Goal: Navigation & Orientation: Find specific page/section

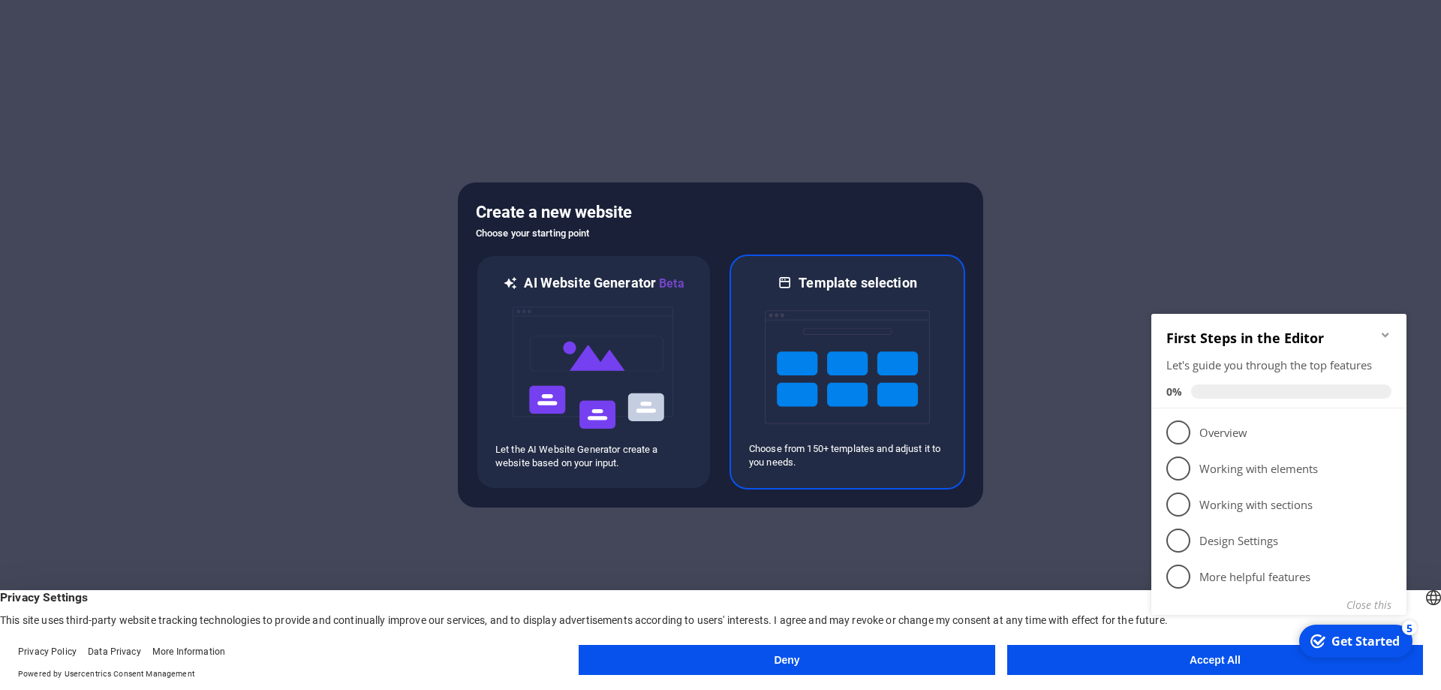
click at [861, 373] on img at bounding box center [847, 367] width 165 height 150
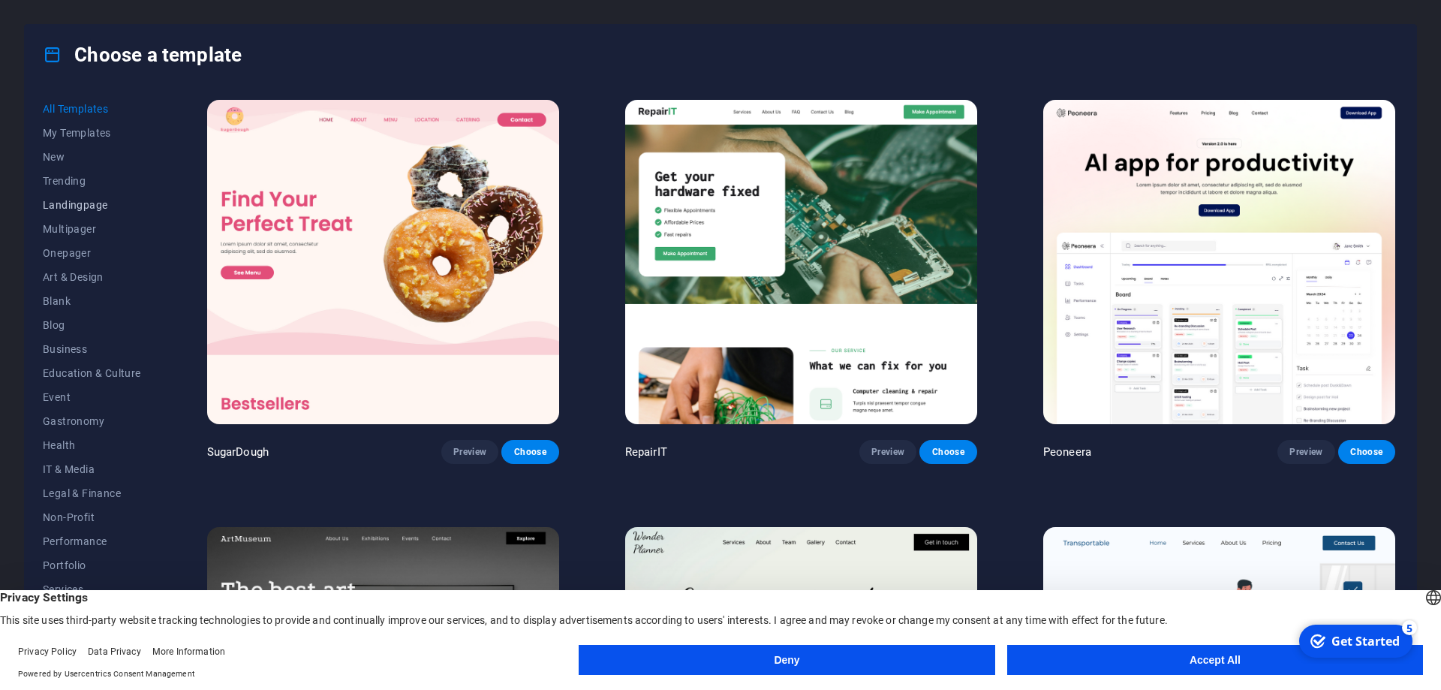
click at [54, 203] on span "Landingpage" at bounding box center [92, 205] width 98 height 12
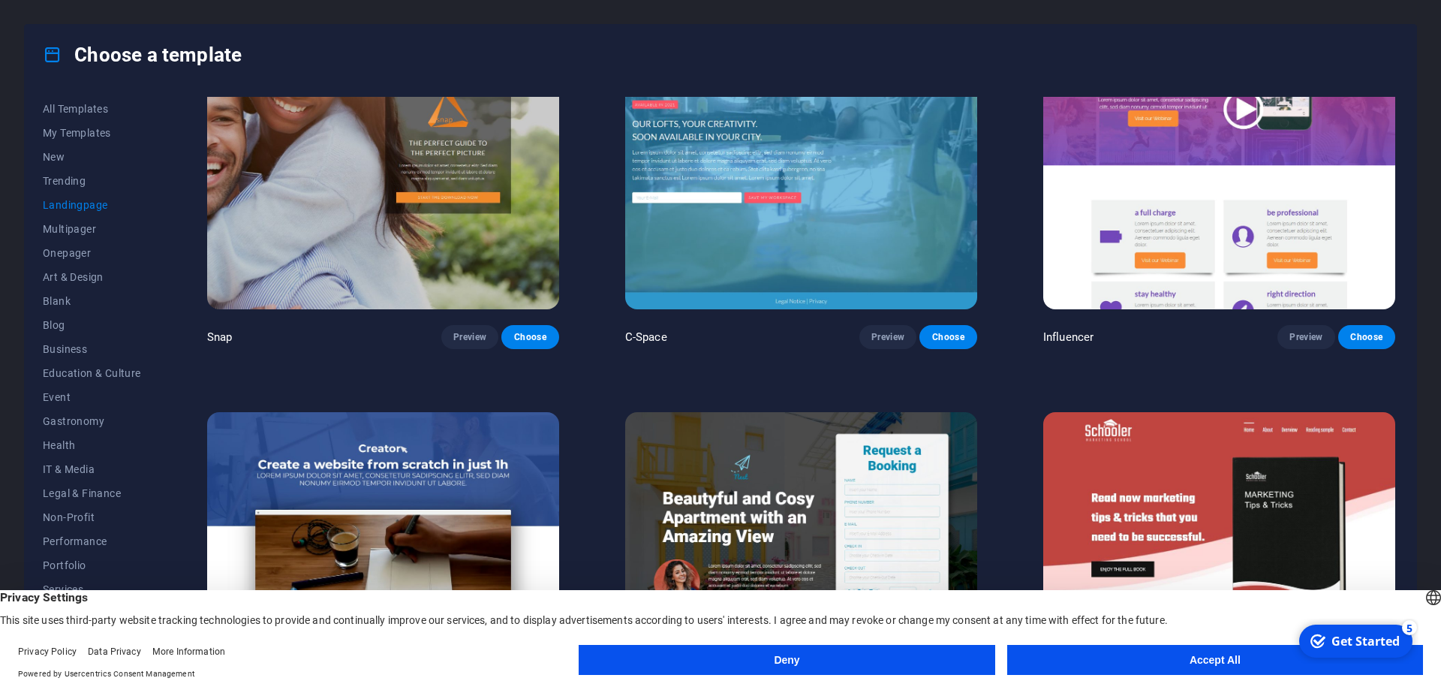
scroll to position [2161, 0]
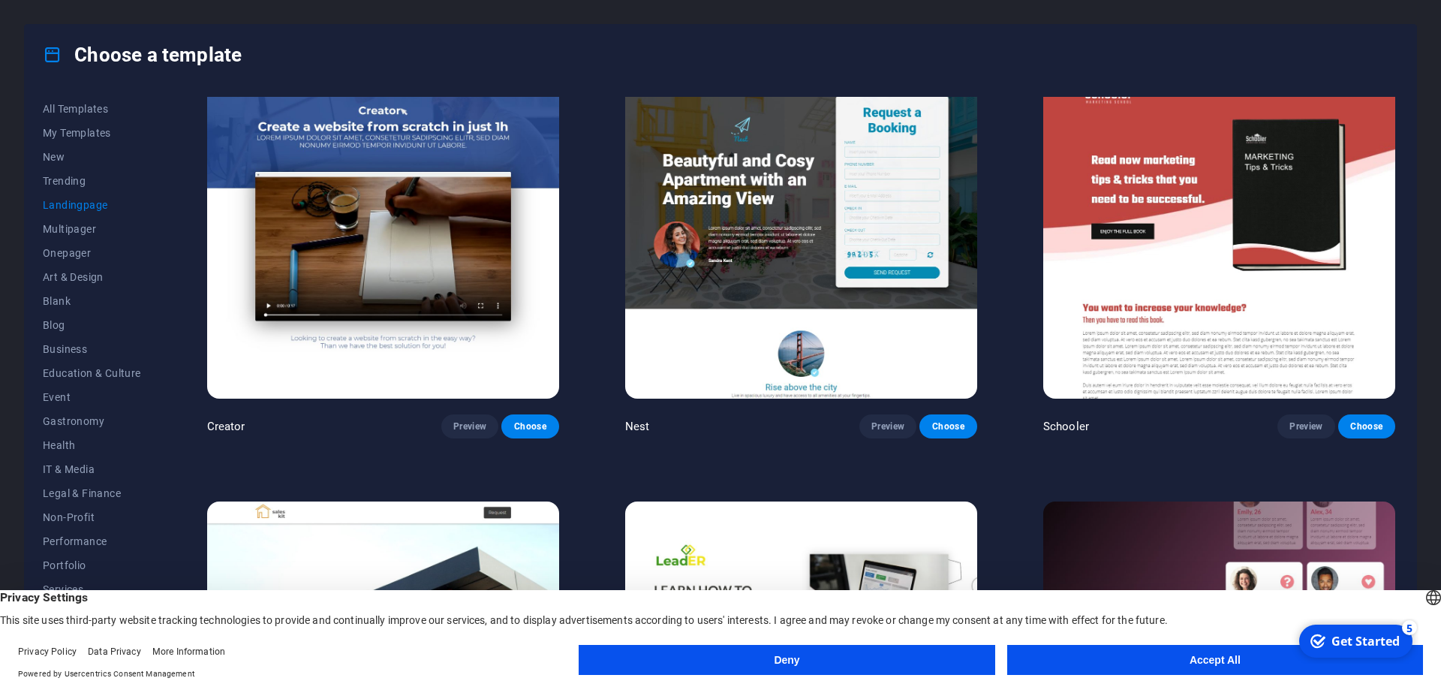
click at [1137, 666] on button "Accept All" at bounding box center [1215, 660] width 416 height 30
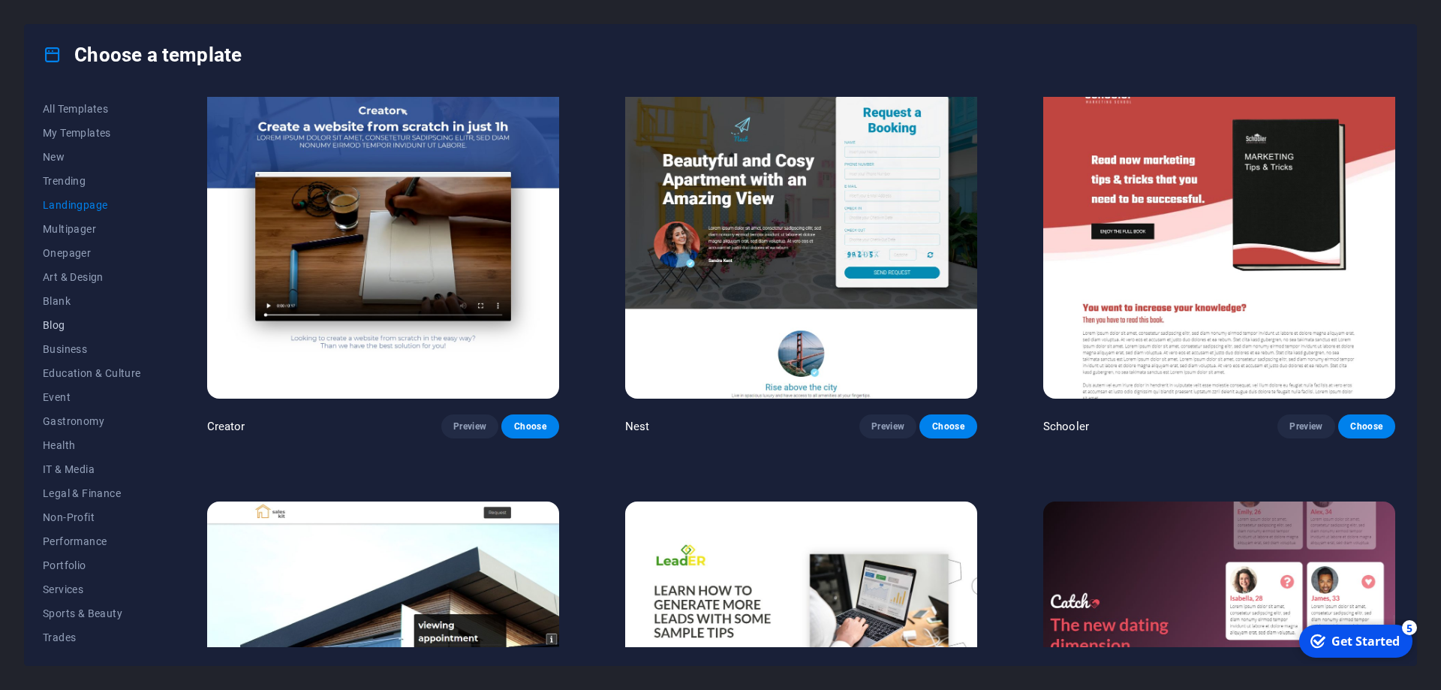
scroll to position [50, 0]
click at [66, 609] on span "Travel" at bounding box center [92, 611] width 98 height 12
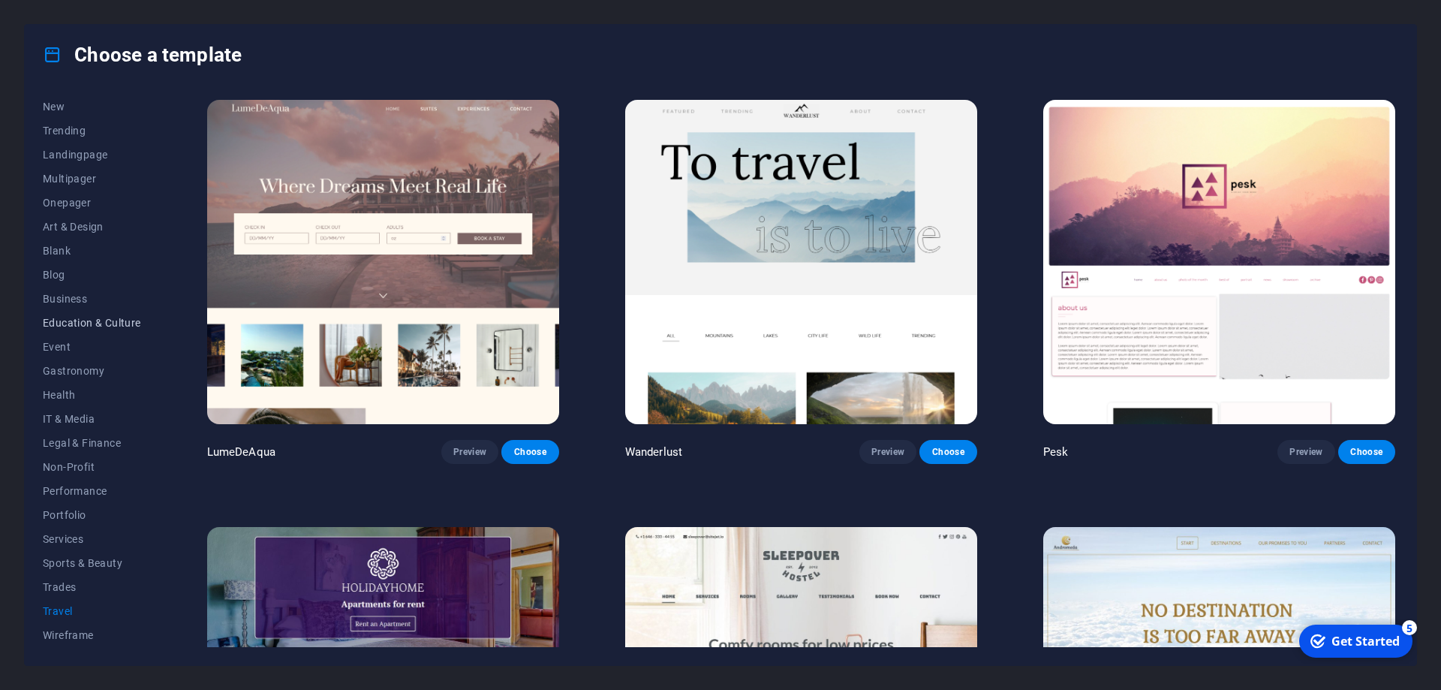
scroll to position [0, 0]
click at [77, 150] on button "New" at bounding box center [92, 157] width 98 height 24
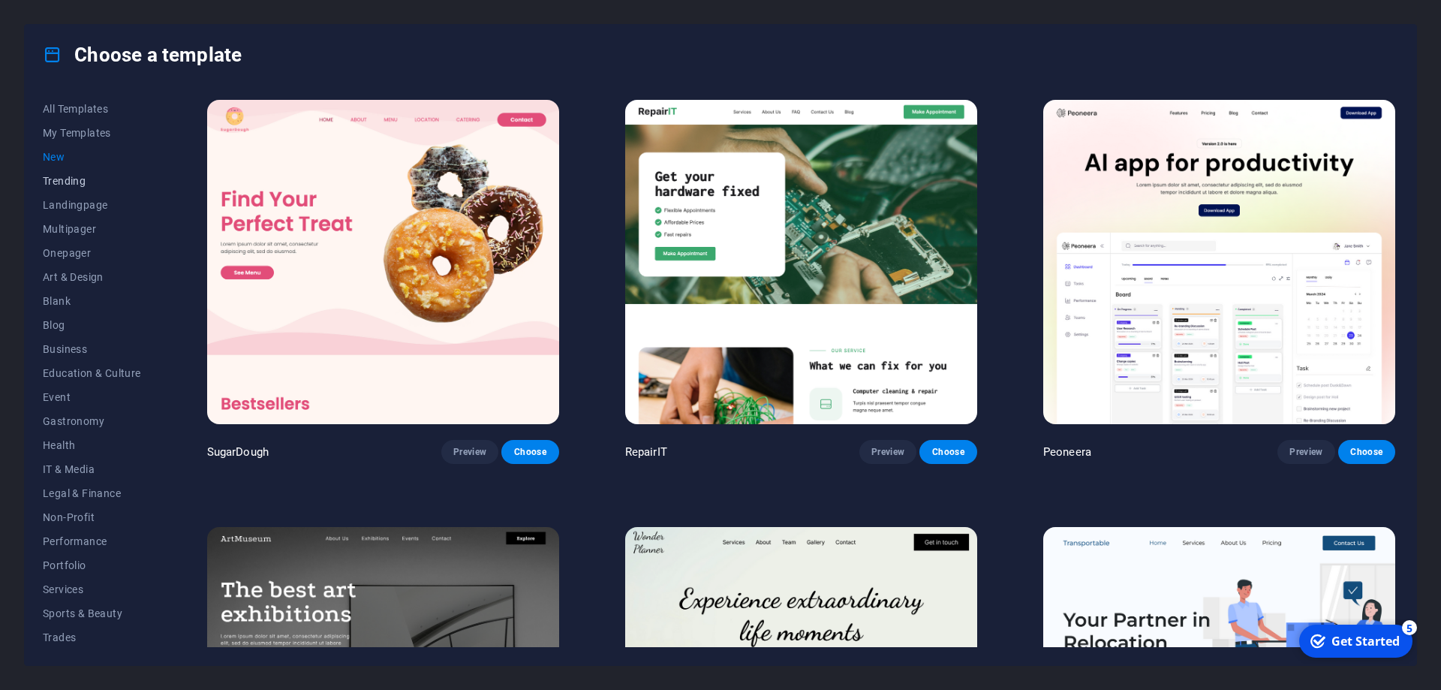
click at [69, 181] on span "Trending" at bounding box center [92, 181] width 98 height 12
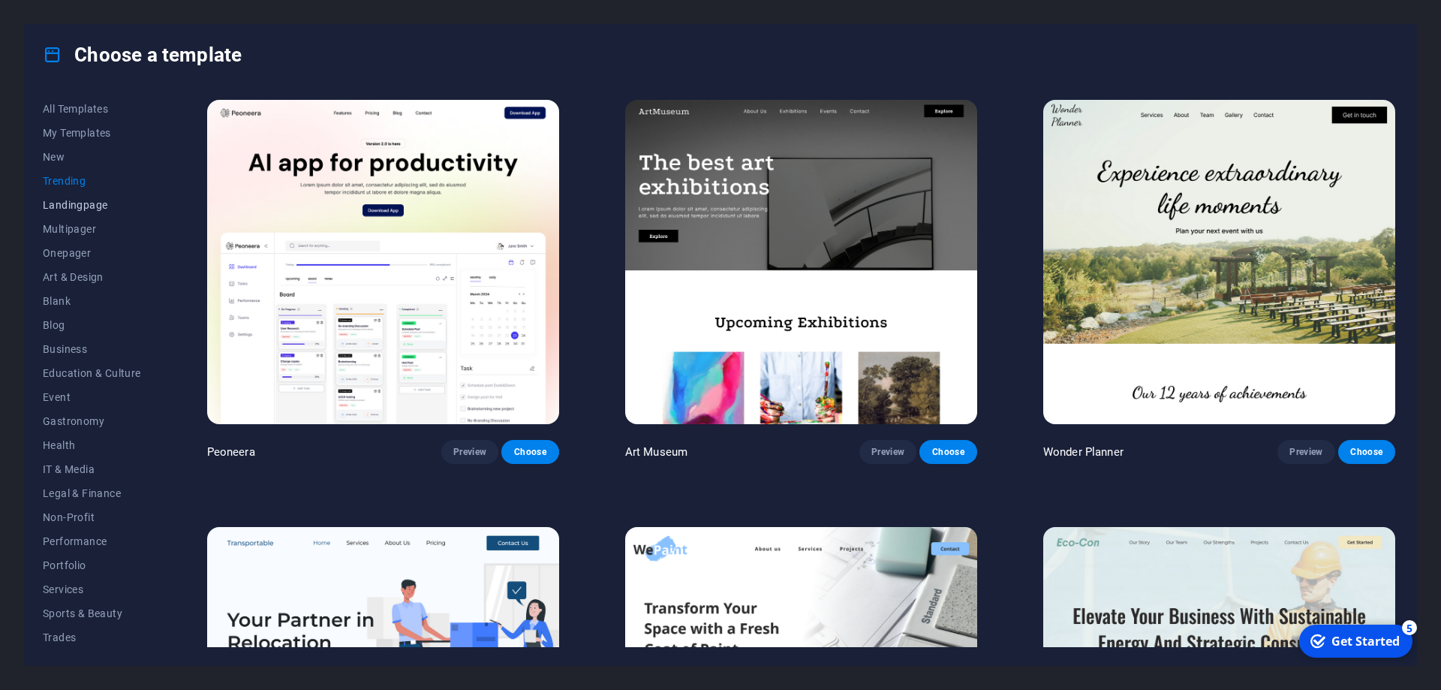
click at [67, 210] on span "Landingpage" at bounding box center [92, 205] width 98 height 12
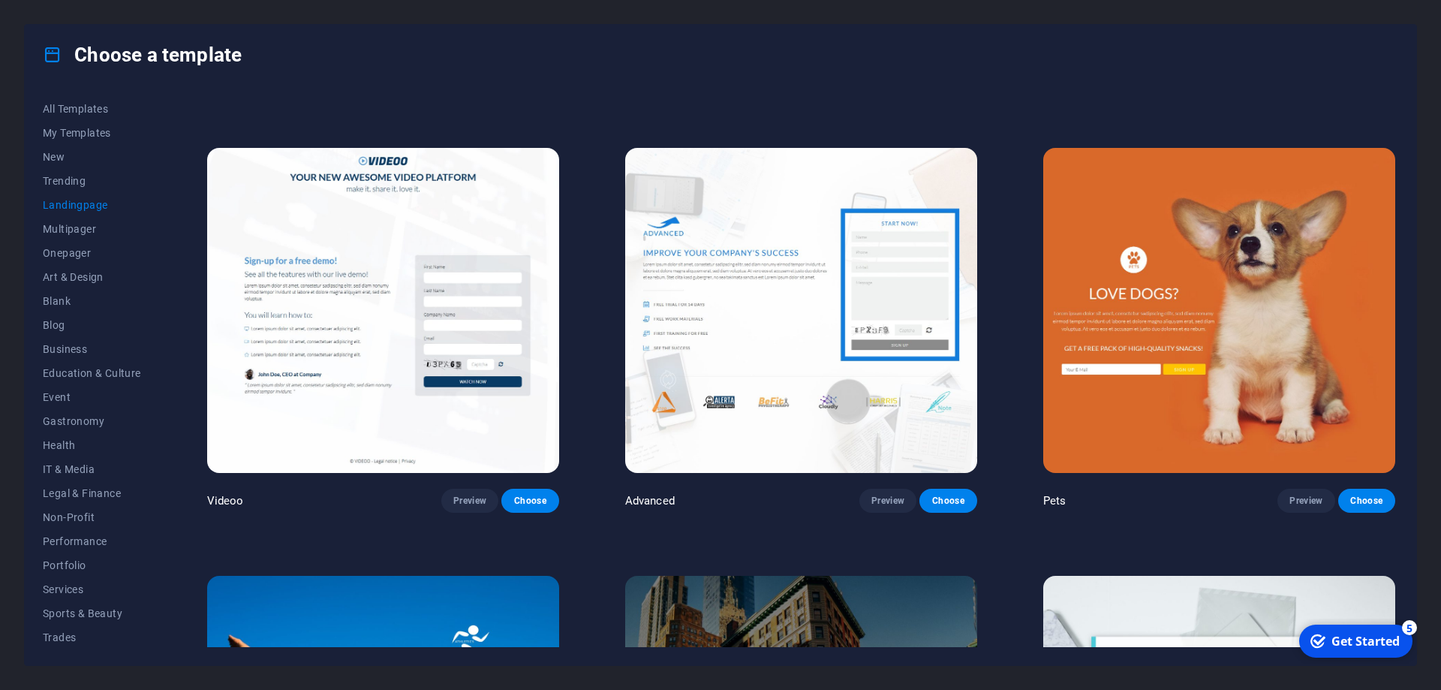
scroll to position [536, 0]
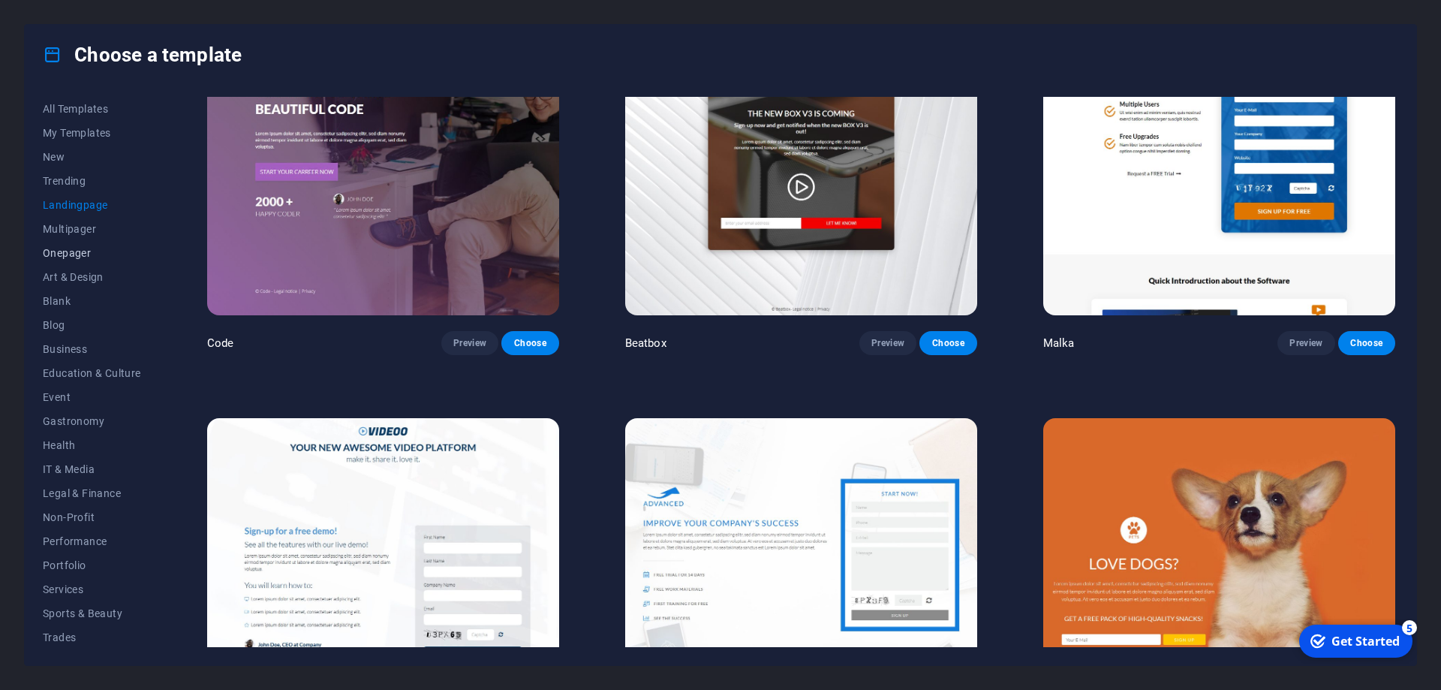
click at [48, 263] on button "Onepager" at bounding box center [92, 253] width 98 height 24
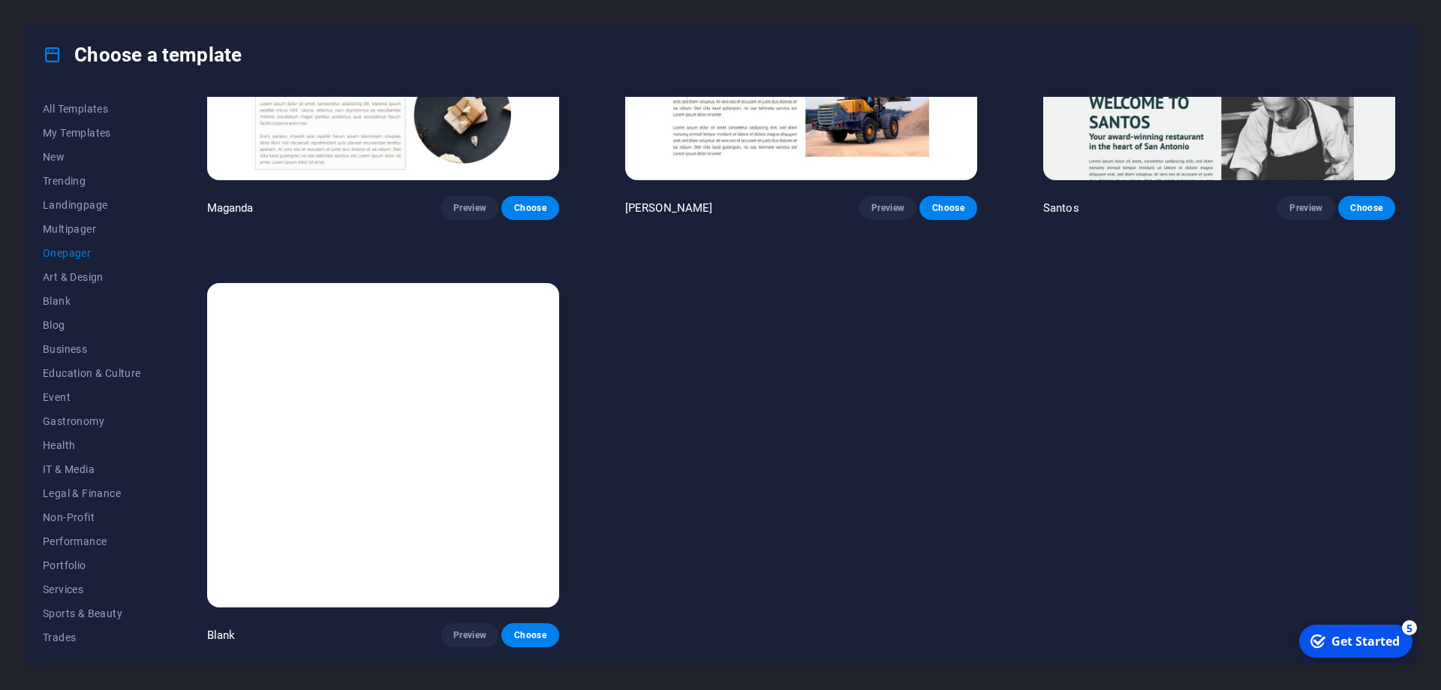
scroll to position [9379, 0]
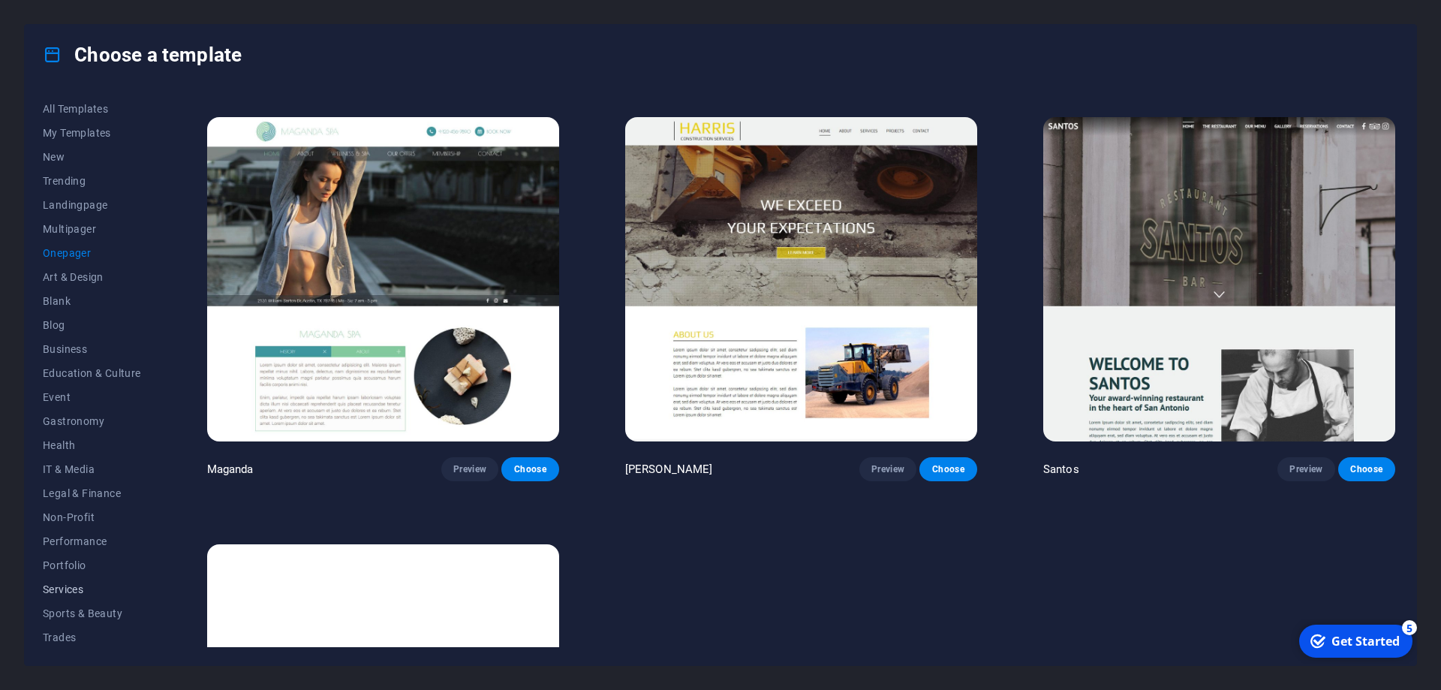
click at [53, 594] on span "Services" at bounding box center [92, 589] width 98 height 12
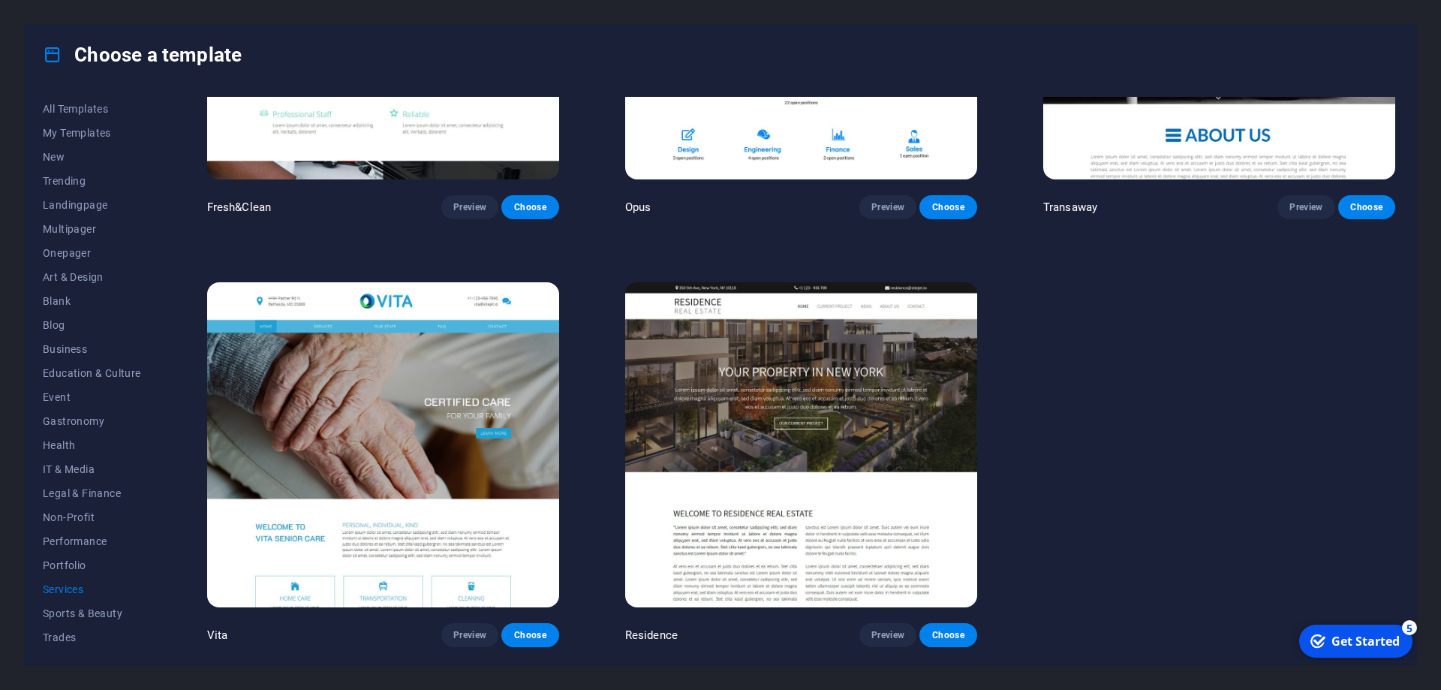
scroll to position [2382, 0]
click at [57, 336] on button "Blog" at bounding box center [92, 325] width 98 height 24
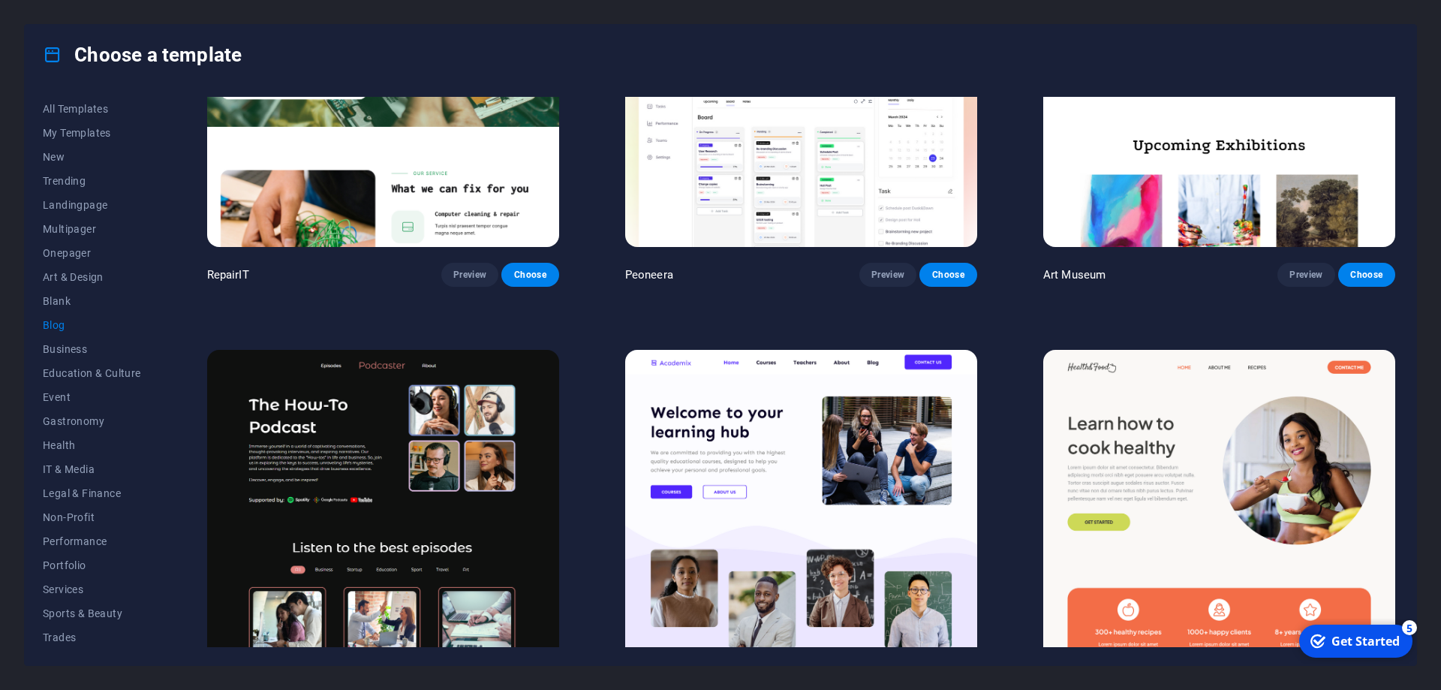
scroll to position [0, 0]
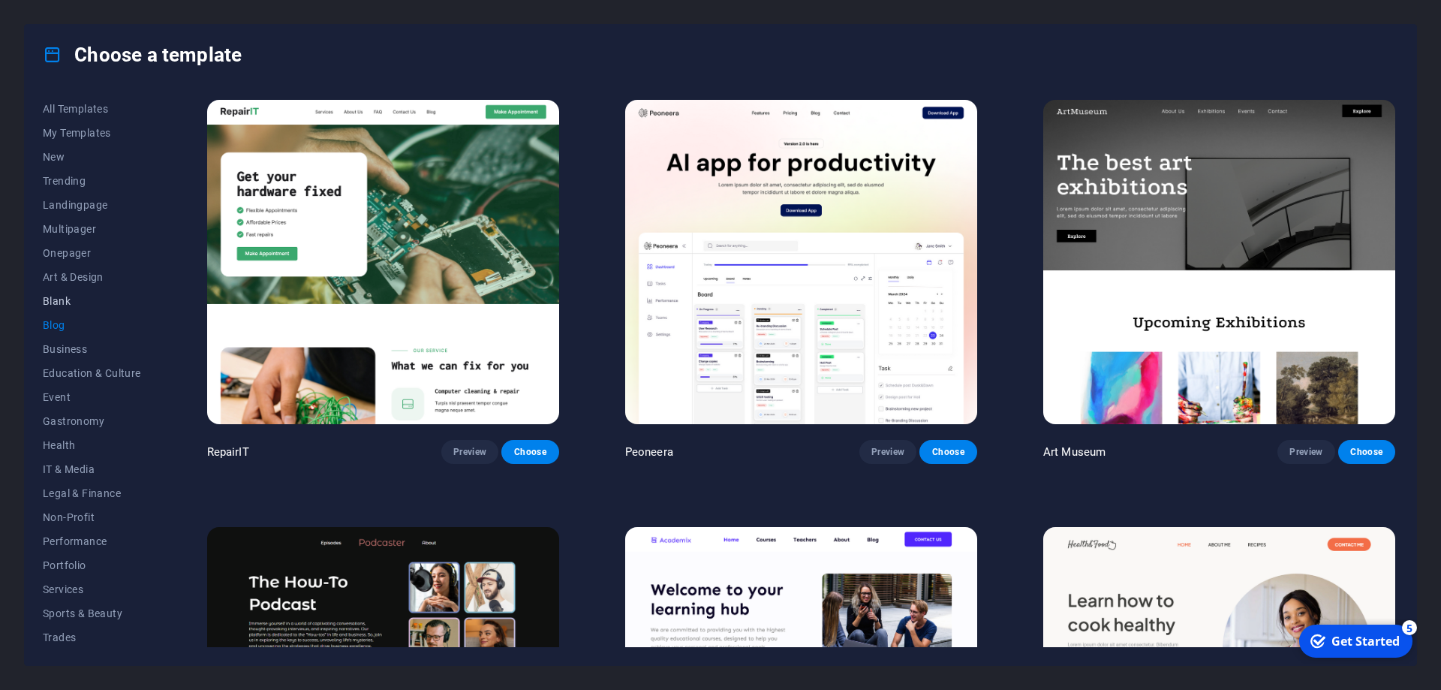
click at [65, 304] on span "Blank" at bounding box center [92, 301] width 98 height 12
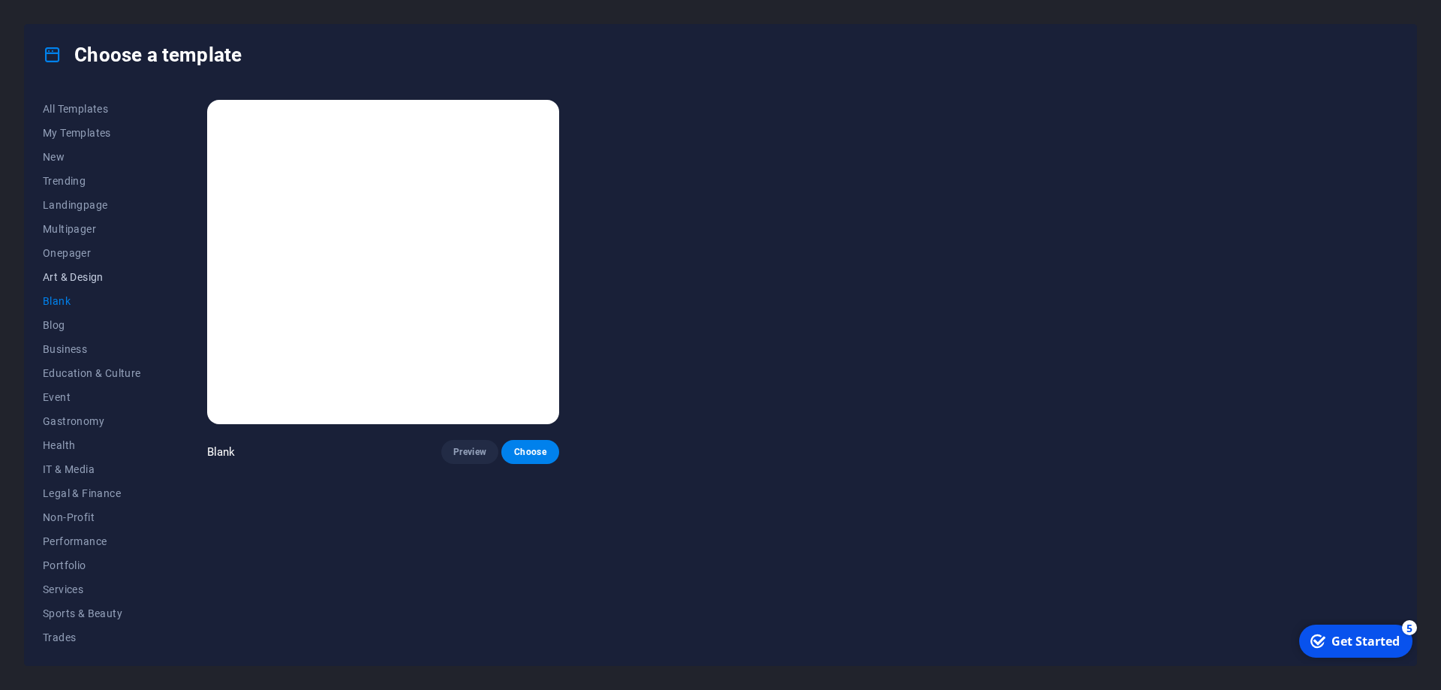
click at [74, 280] on span "Art & Design" at bounding box center [92, 277] width 98 height 12
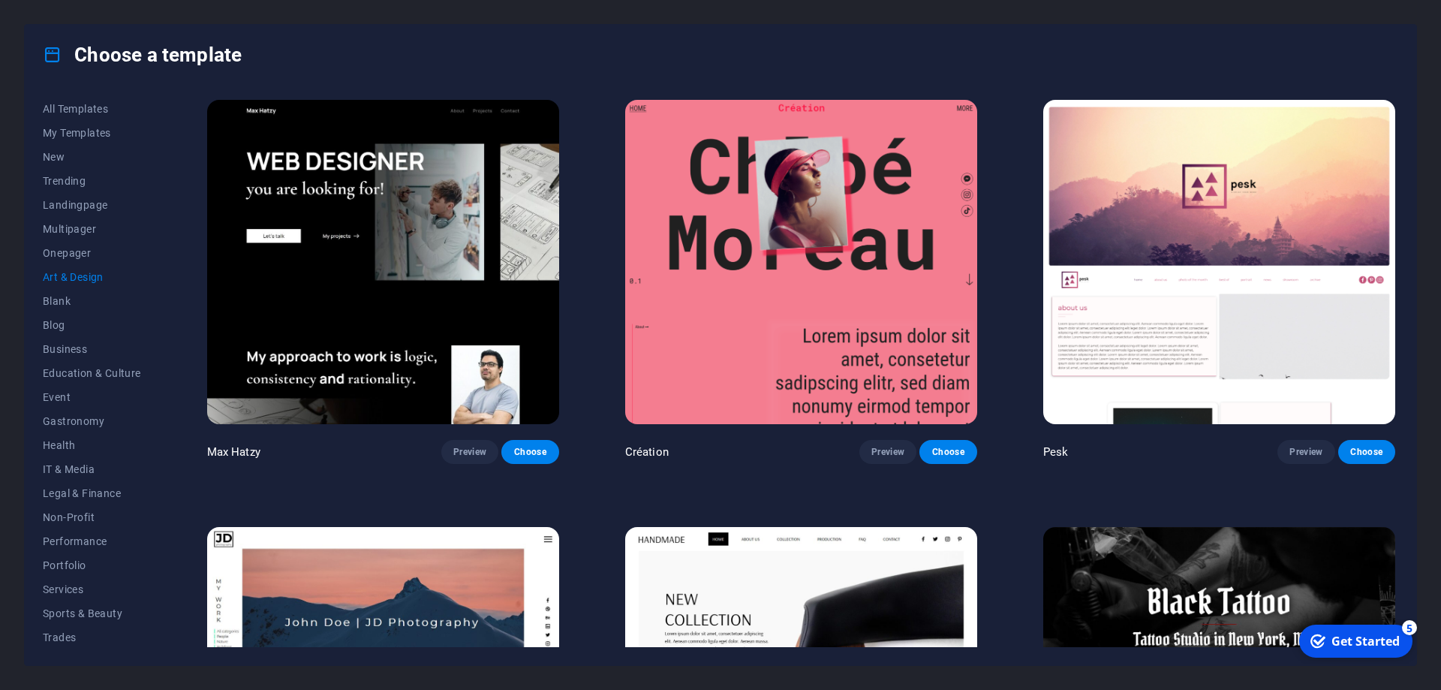
scroll to position [50, 0]
click at [80, 446] on span "Legal & Finance" at bounding box center [92, 443] width 98 height 12
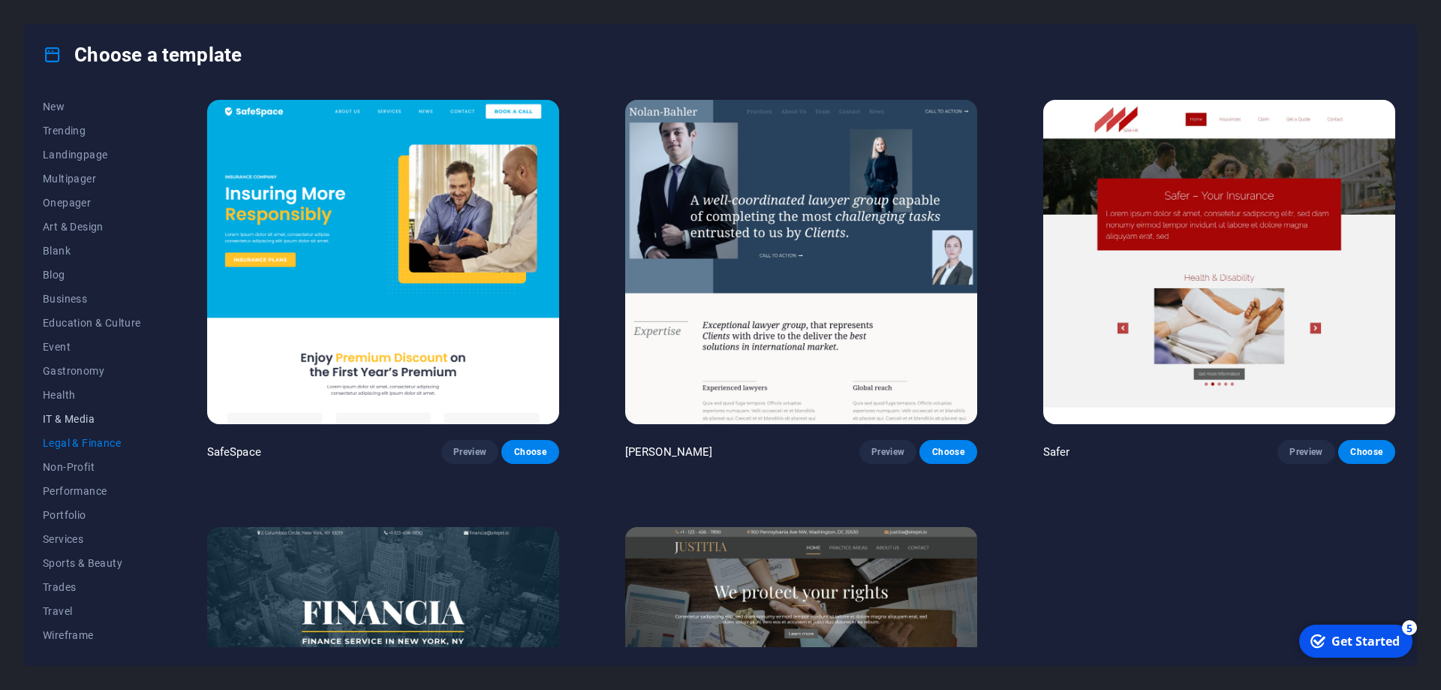
click at [79, 424] on span "IT & Media" at bounding box center [92, 419] width 98 height 12
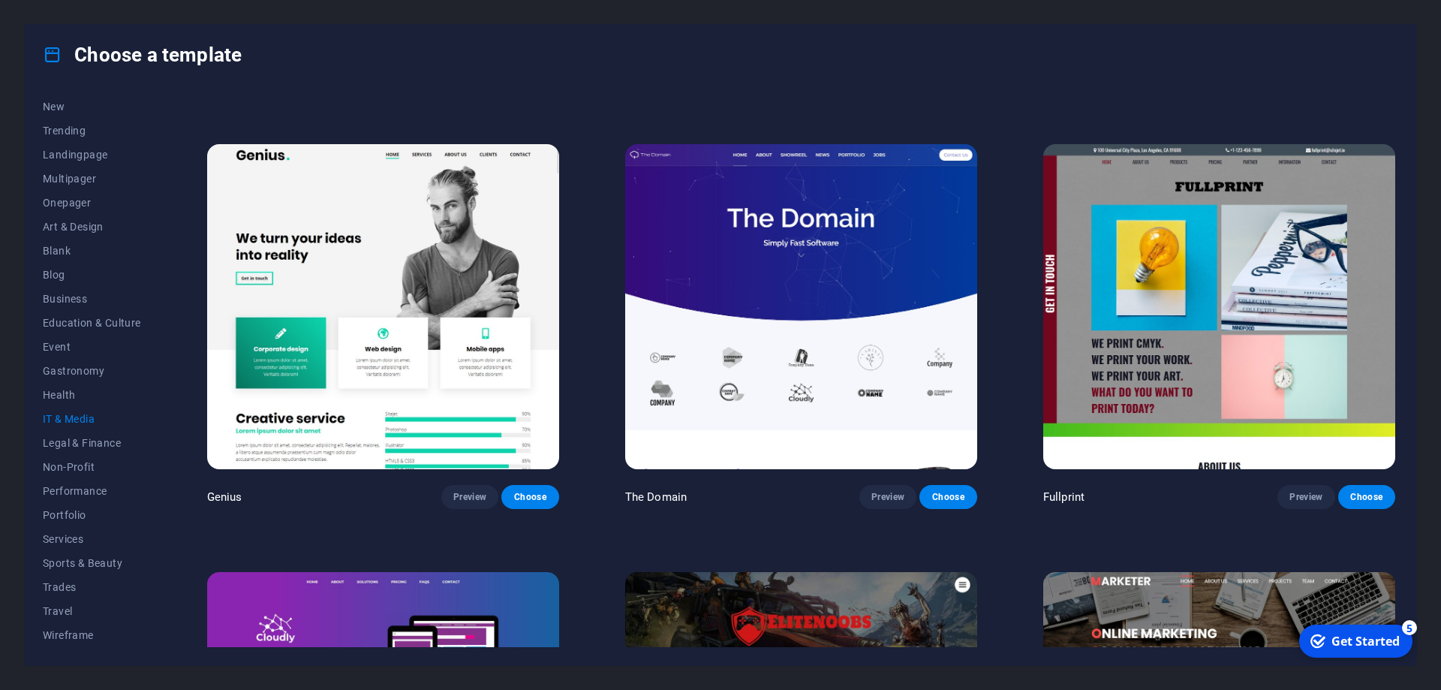
scroll to position [810, 0]
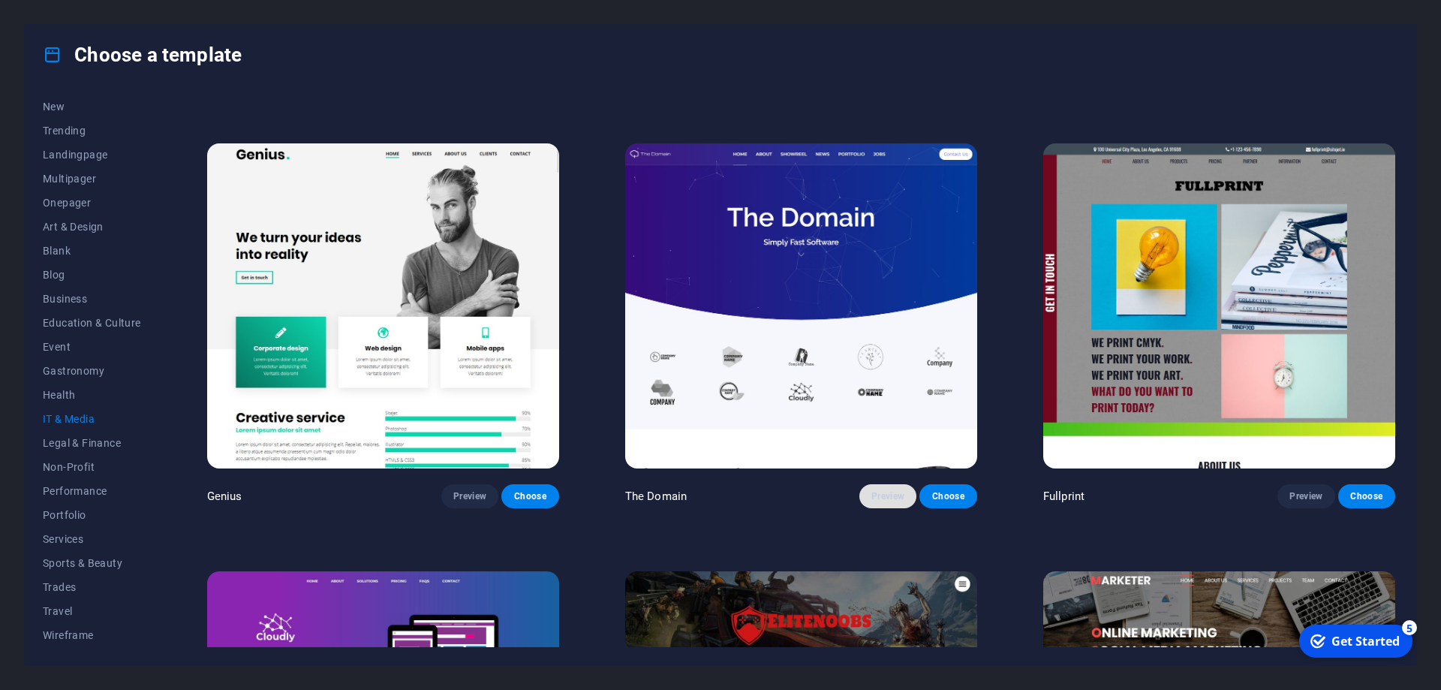
click at [874, 498] on span "Preview" at bounding box center [887, 496] width 33 height 12
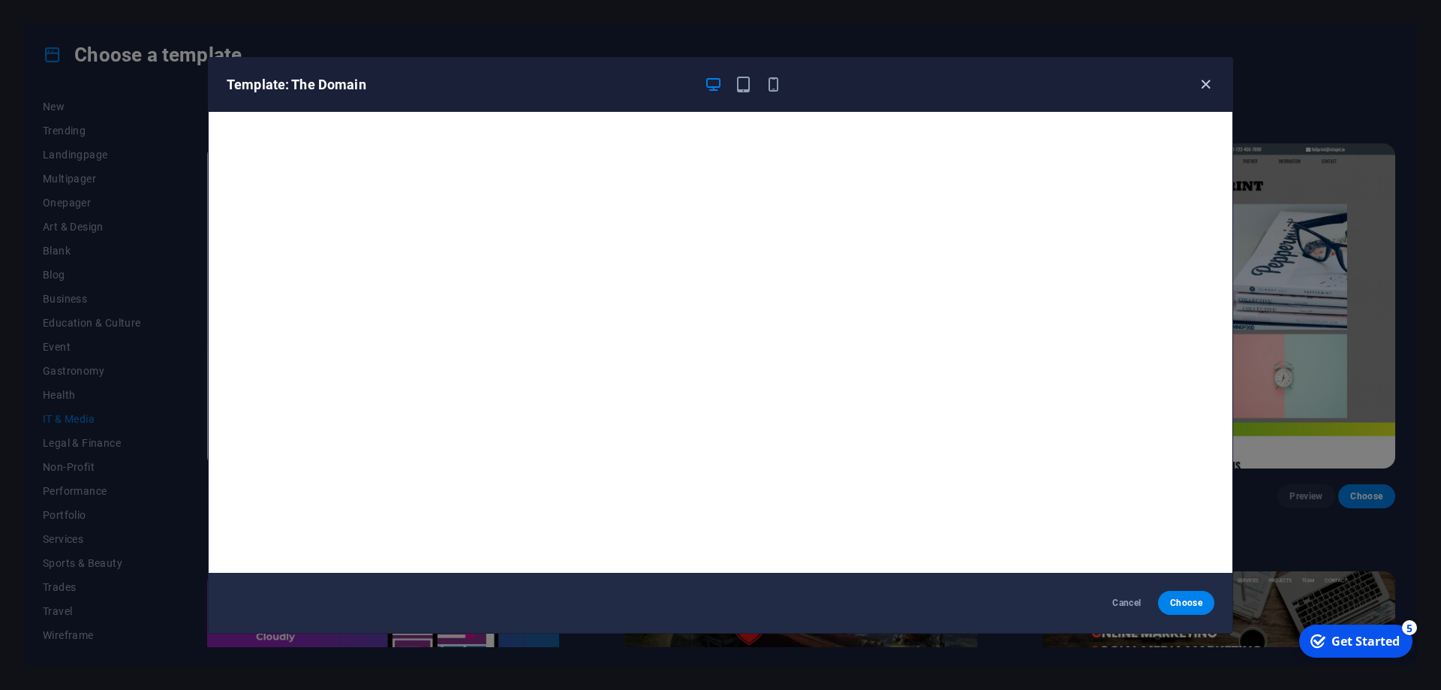
click at [1203, 92] on icon "button" at bounding box center [1205, 84] width 17 height 17
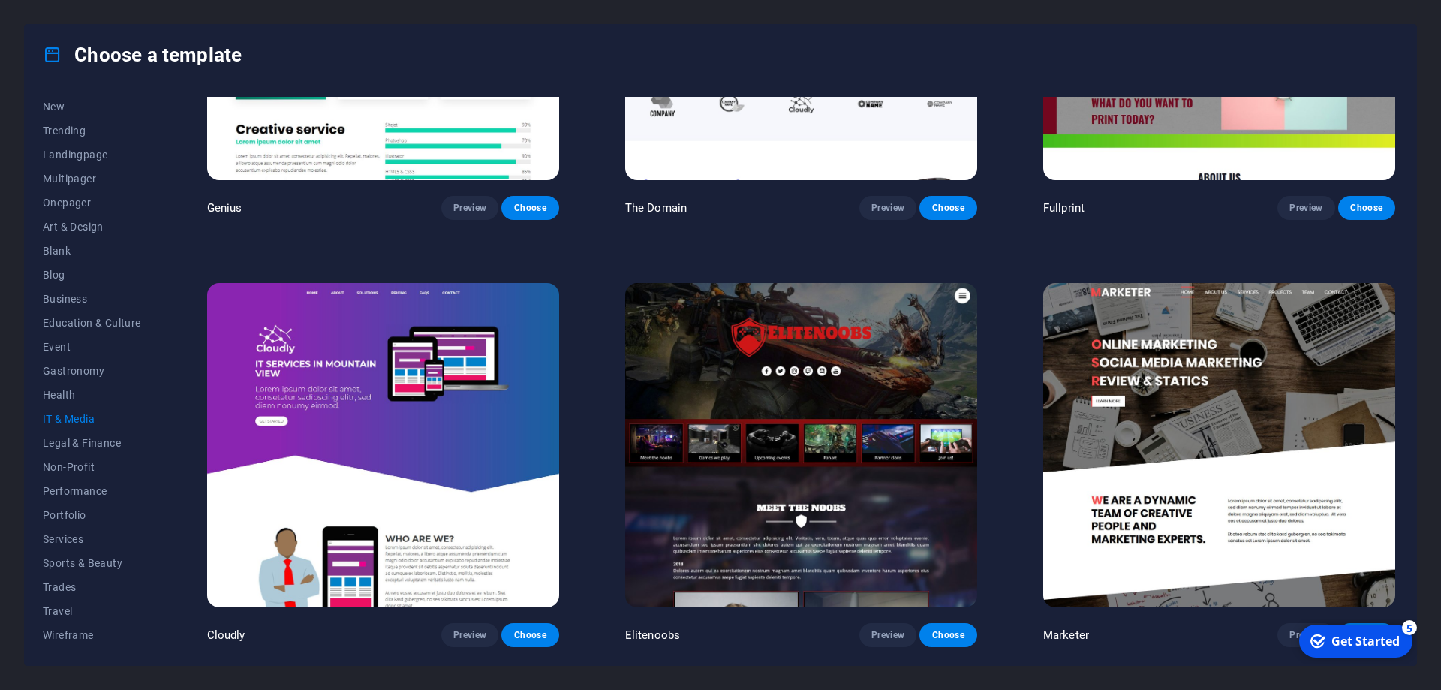
scroll to position [493, 0]
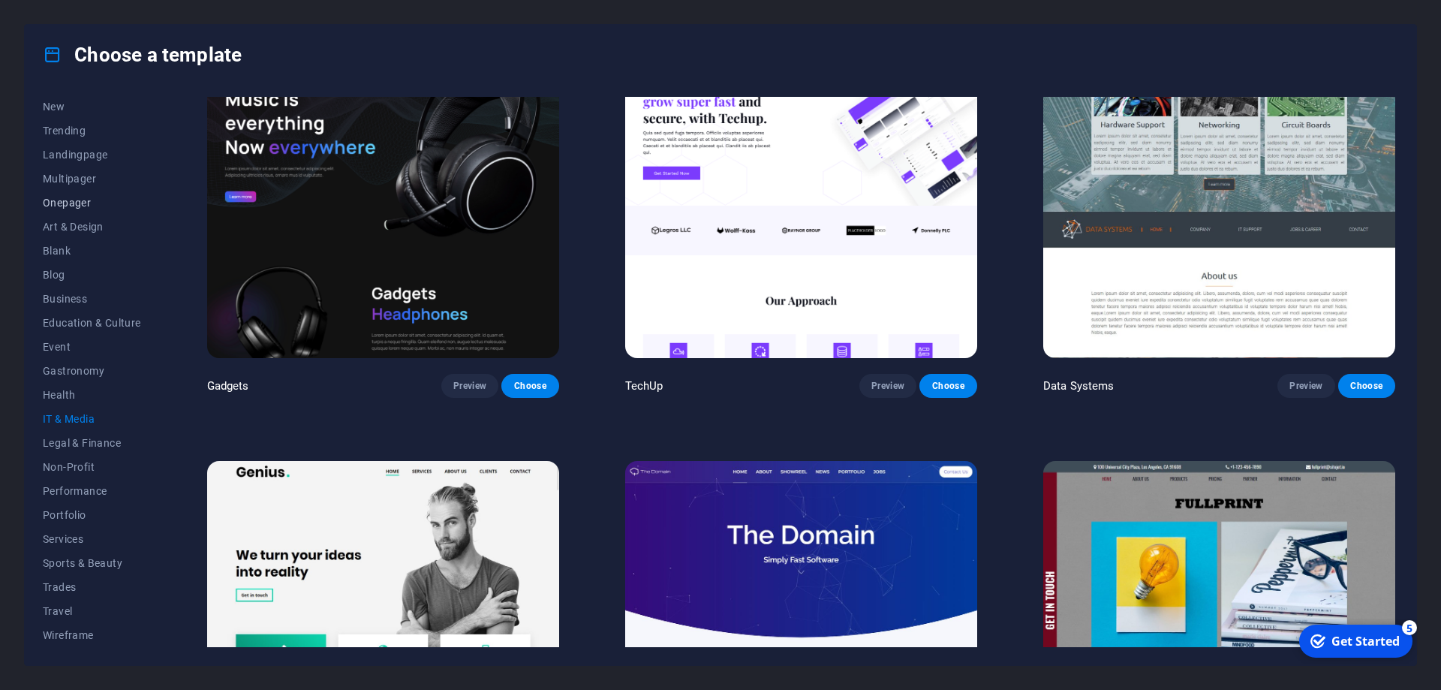
click at [89, 207] on span "Onepager" at bounding box center [92, 203] width 98 height 12
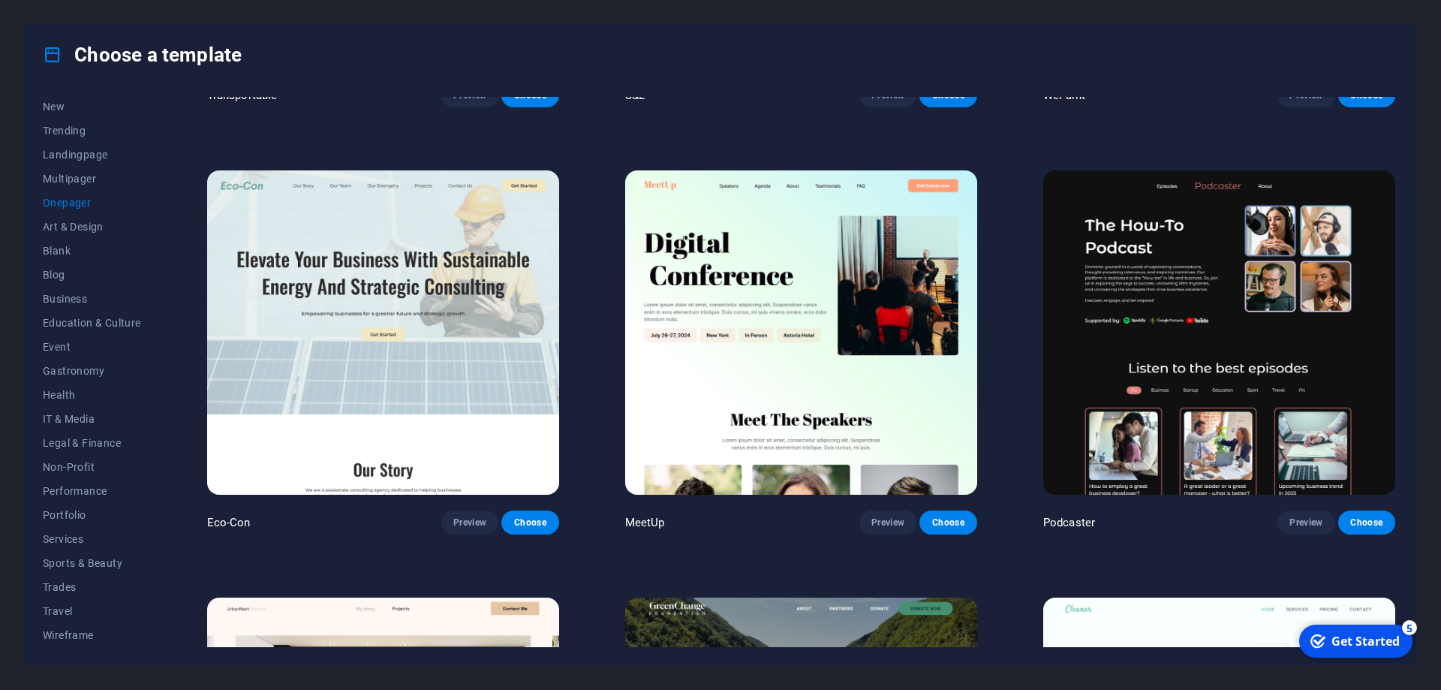
scroll to position [0, 0]
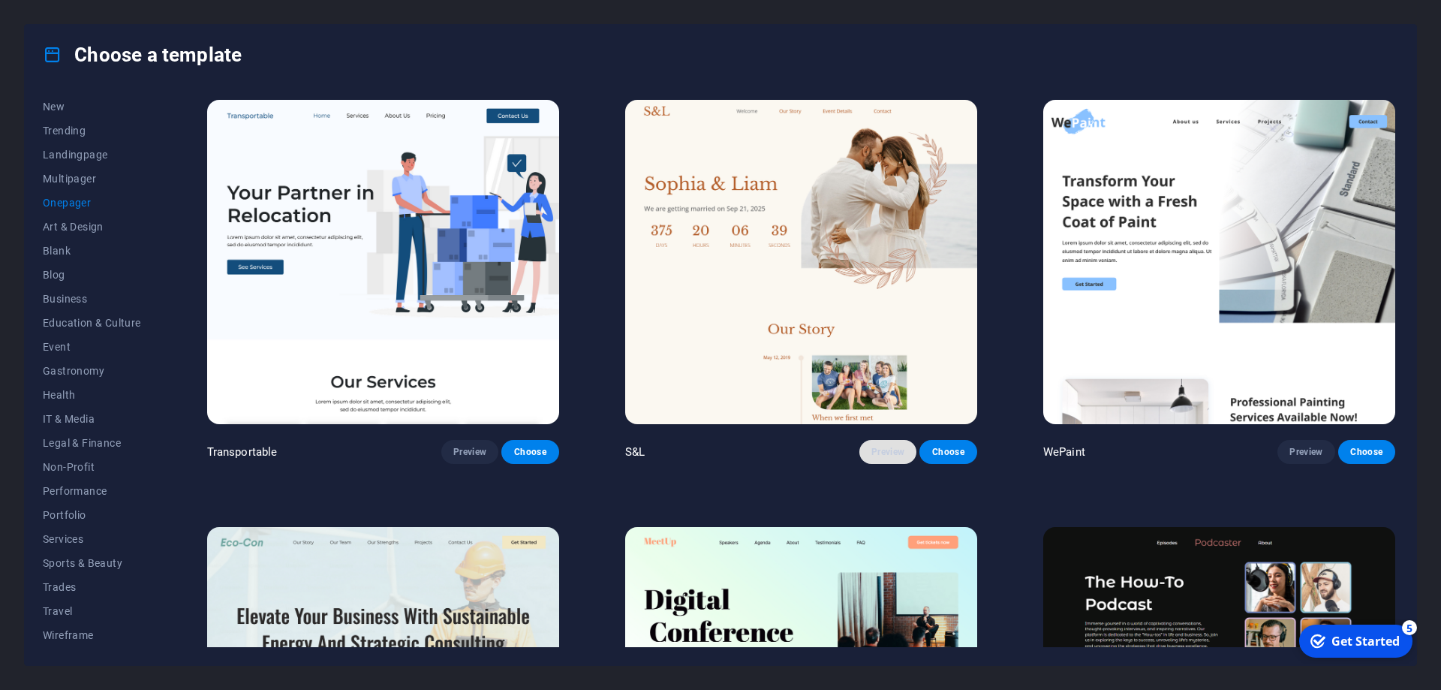
click at [890, 456] on span "Preview" at bounding box center [887, 452] width 33 height 12
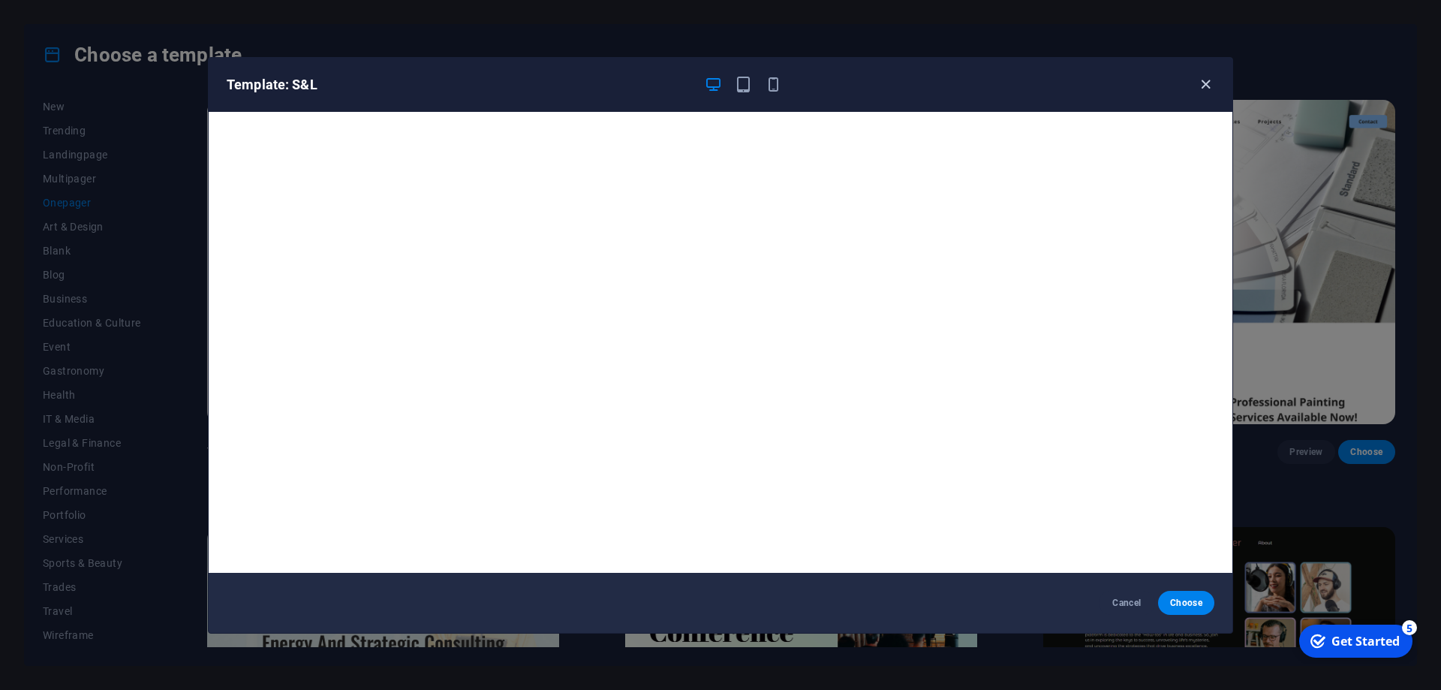
click at [1202, 83] on icon "button" at bounding box center [1205, 84] width 17 height 17
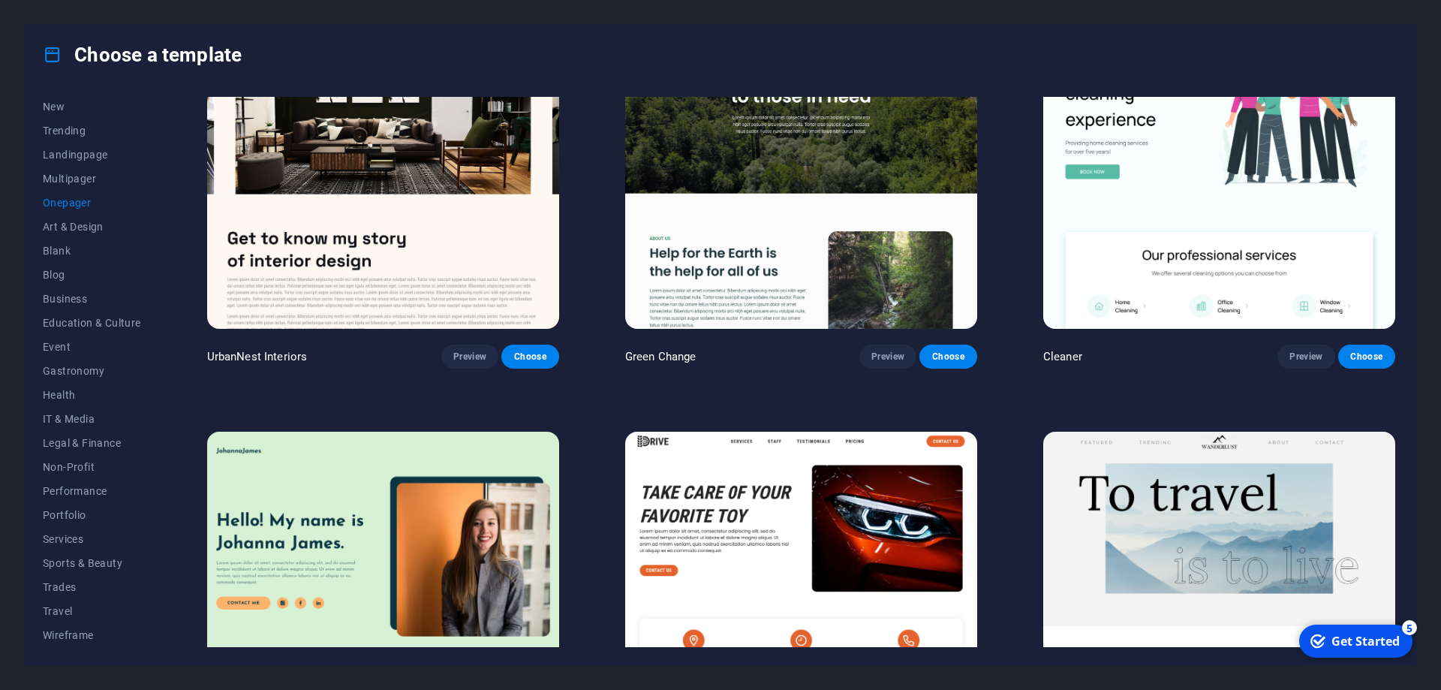
scroll to position [945, 0]
